Goal: Transaction & Acquisition: Purchase product/service

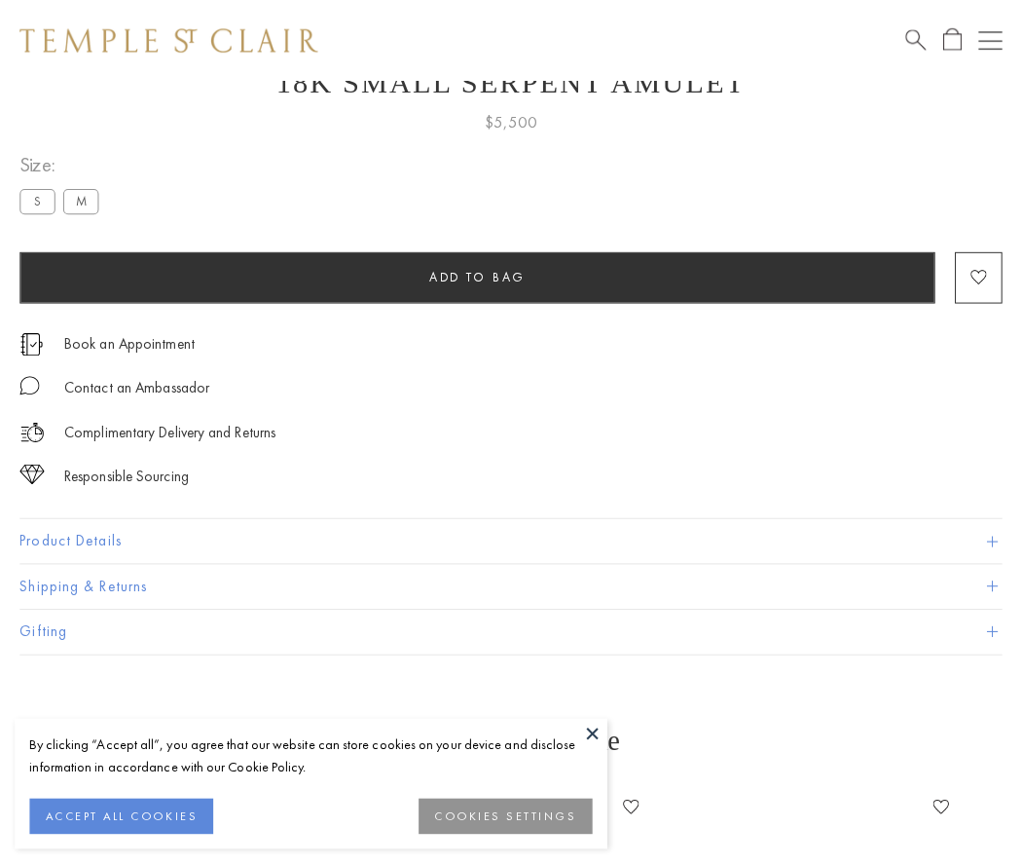
scroll to position [78, 0]
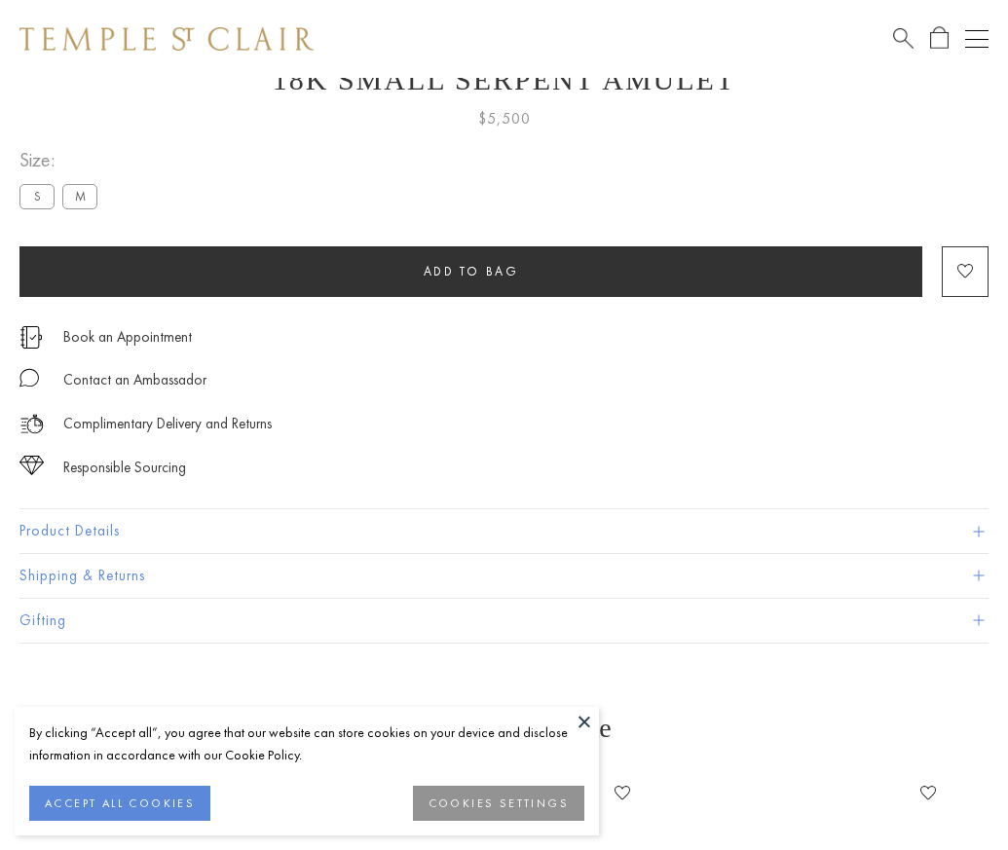
click at [470, 271] on span "Add to bag" at bounding box center [471, 271] width 95 height 17
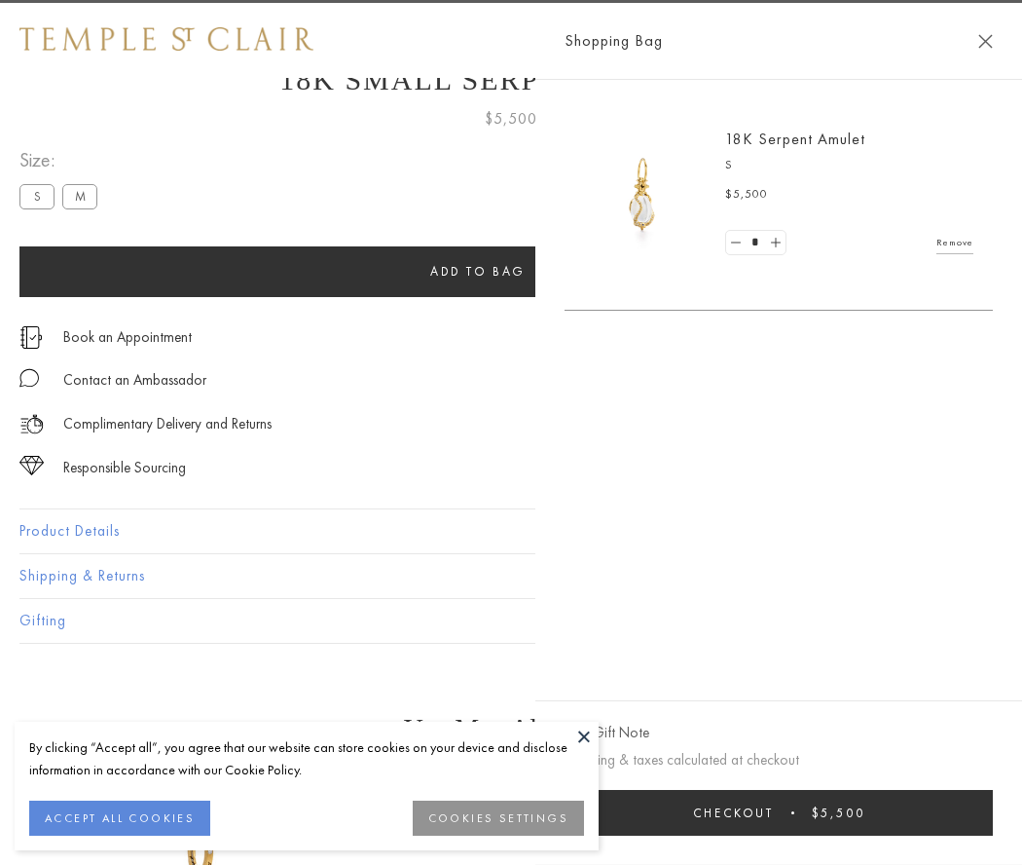
click at [840, 812] on button "Checkout $5,500" at bounding box center [779, 813] width 428 height 46
